Goal: Use online tool/utility: Utilize a website feature to perform a specific function

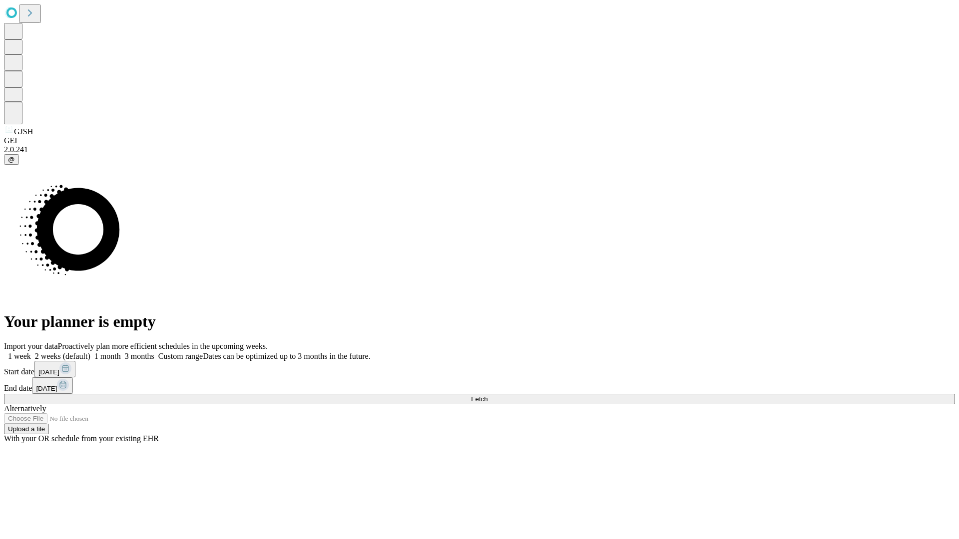
click at [487, 395] on span "Fetch" at bounding box center [479, 398] width 16 height 7
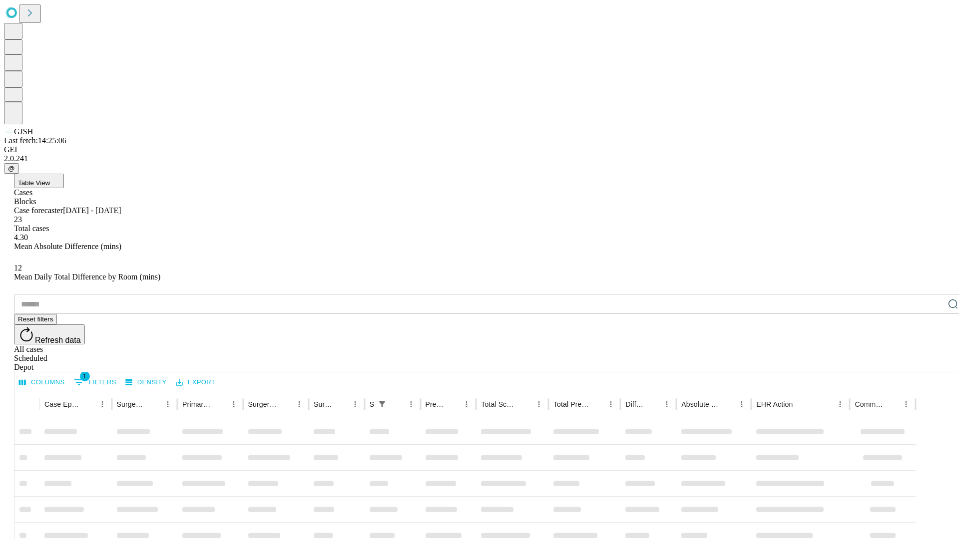
click at [50, 179] on span "Table View" at bounding box center [34, 182] width 32 height 7
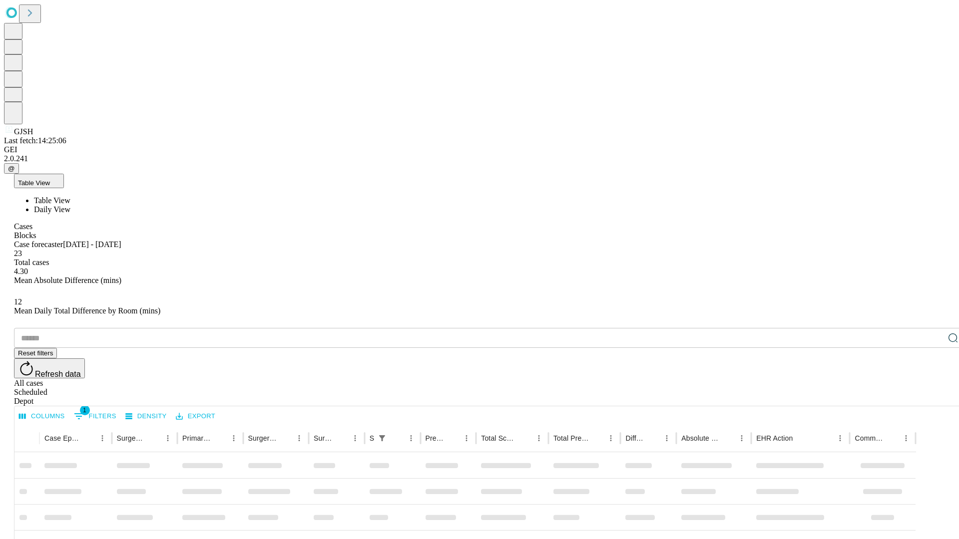
click at [70, 205] on span "Daily View" at bounding box center [52, 209] width 36 height 8
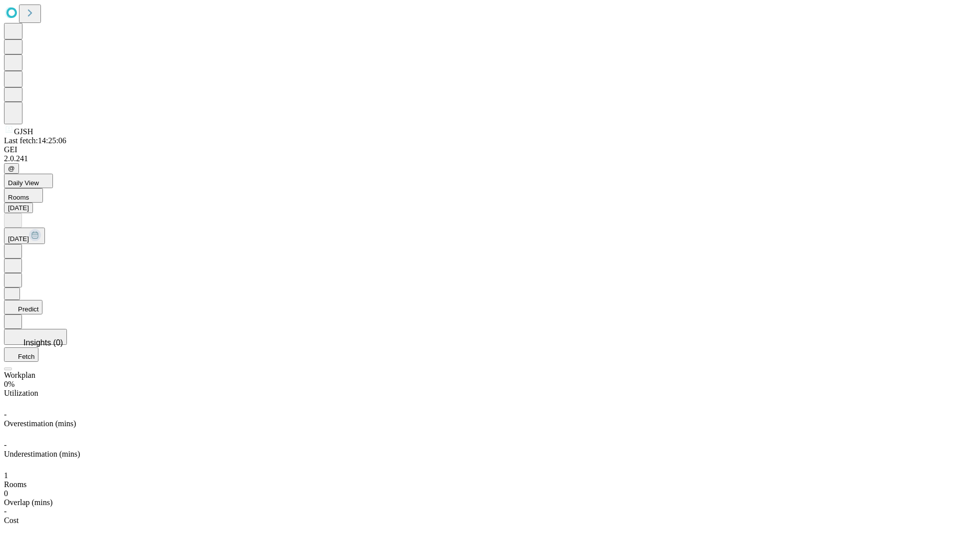
click at [42, 300] on button "Predict" at bounding box center [23, 307] width 38 height 14
